Goal: Contribute content

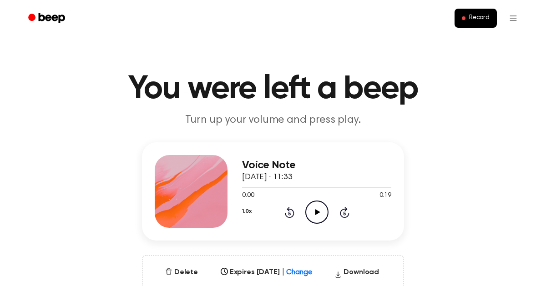
click at [317, 214] on icon "Play Audio" at bounding box center [317, 212] width 23 height 23
click at [317, 214] on icon "Pause Audio" at bounding box center [317, 212] width 23 height 23
click at [317, 214] on icon "Play Audio" at bounding box center [317, 212] width 23 height 23
click at [315, 204] on icon "Play Audio" at bounding box center [317, 212] width 23 height 23
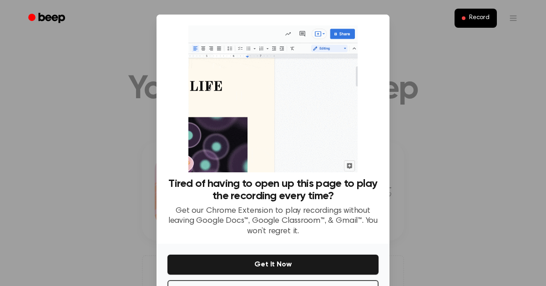
scroll to position [34, 0]
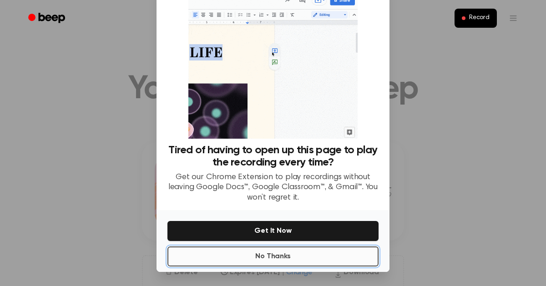
click at [260, 261] on button "No Thanks" at bounding box center [273, 257] width 211 height 20
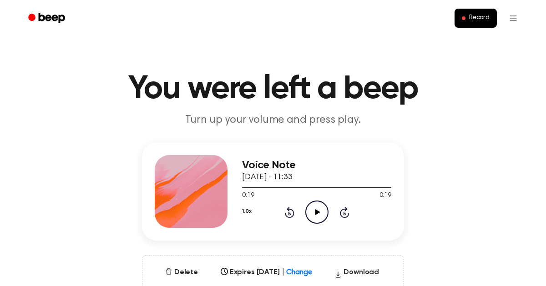
click at [314, 210] on icon "Play Audio" at bounding box center [317, 212] width 23 height 23
click at [480, 16] on span "Record" at bounding box center [480, 18] width 20 height 8
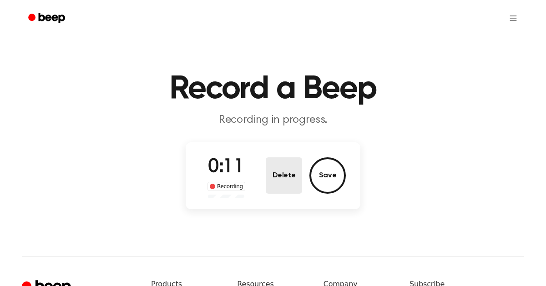
click at [285, 182] on button "Delete" at bounding box center [284, 176] width 36 height 36
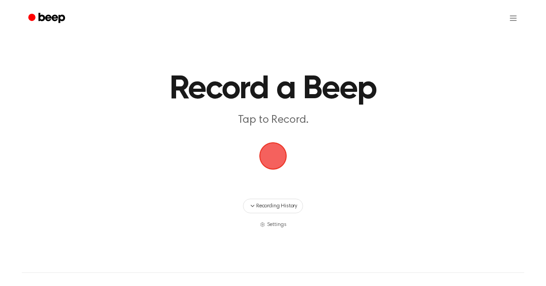
click at [262, 150] on span "button" at bounding box center [273, 156] width 26 height 26
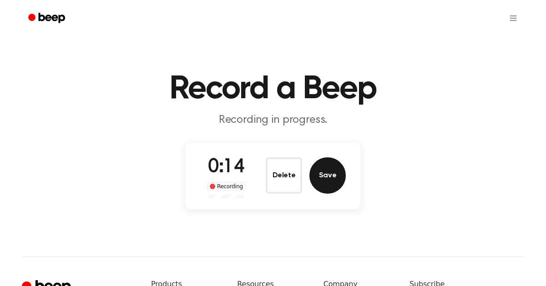
click at [331, 180] on button "Save" at bounding box center [328, 176] width 36 height 36
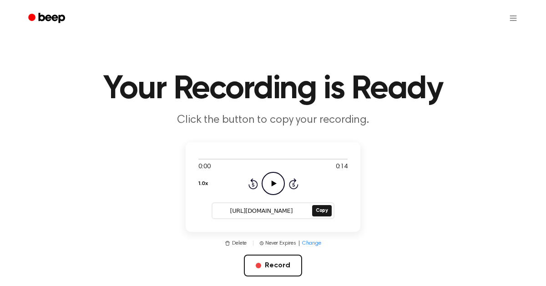
click at [269, 186] on icon "Play Audio" at bounding box center [273, 183] width 23 height 23
click at [294, 184] on icon at bounding box center [293, 185] width 2 height 4
click at [269, 180] on icon "Play Audio" at bounding box center [273, 183] width 23 height 23
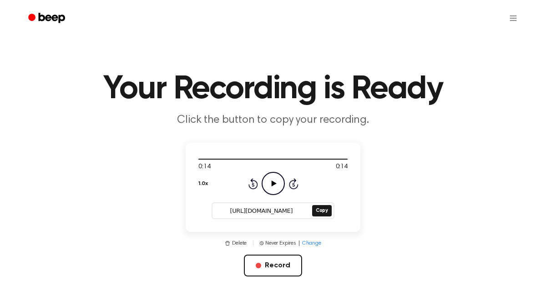
click at [264, 186] on icon "Play Audio" at bounding box center [273, 183] width 23 height 23
click at [270, 184] on icon "Play Audio" at bounding box center [273, 183] width 23 height 23
click at [290, 185] on icon at bounding box center [294, 184] width 10 height 11
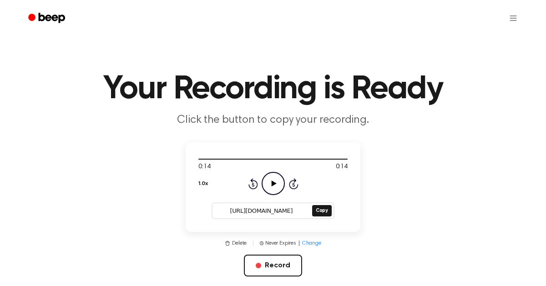
click at [277, 181] on icon "Play Audio" at bounding box center [273, 183] width 23 height 23
click at [291, 184] on icon "Skip 5 seconds" at bounding box center [294, 184] width 10 height 12
click at [273, 183] on icon at bounding box center [273, 184] width 5 height 6
click at [274, 182] on icon "Play Audio" at bounding box center [273, 183] width 23 height 23
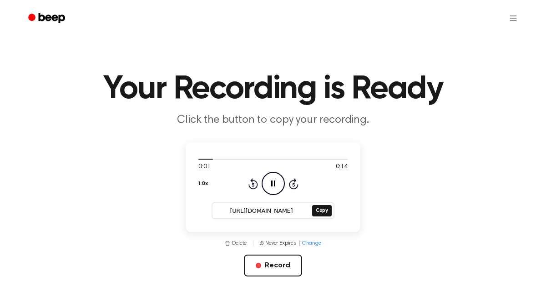
click at [292, 183] on icon "Skip 5 seconds" at bounding box center [294, 184] width 10 height 12
